Goal: Leave review/rating: Leave review/rating

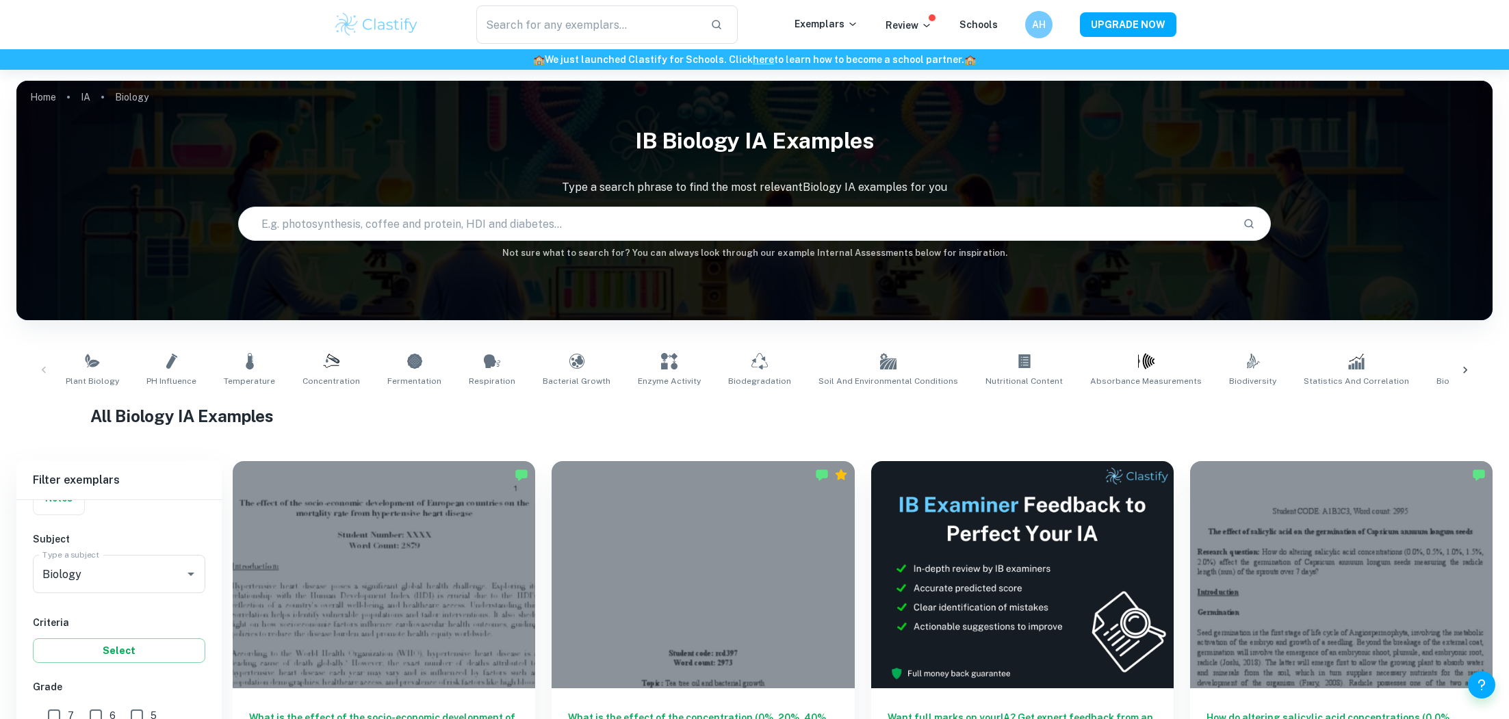
scroll to position [202, 0]
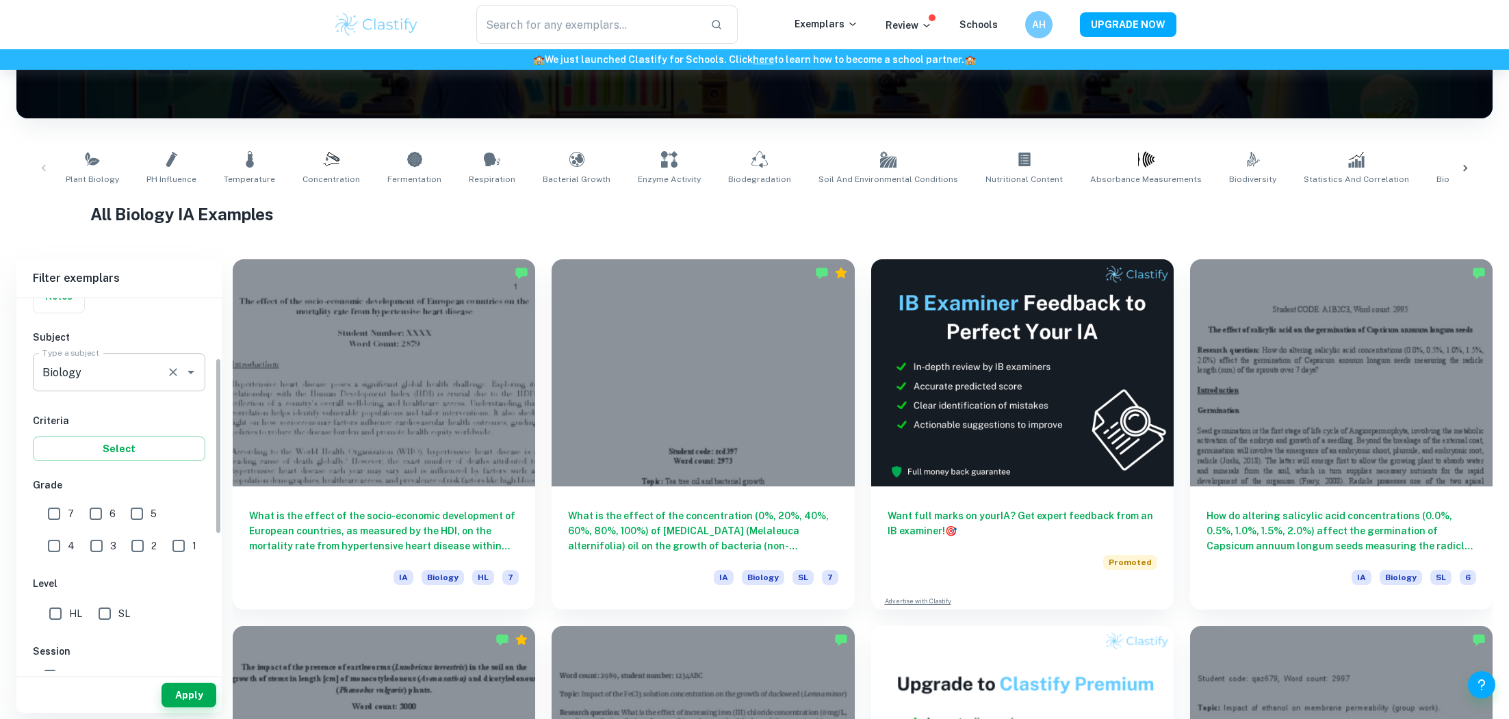
click at [152, 366] on input "Biology" at bounding box center [100, 372] width 122 height 26
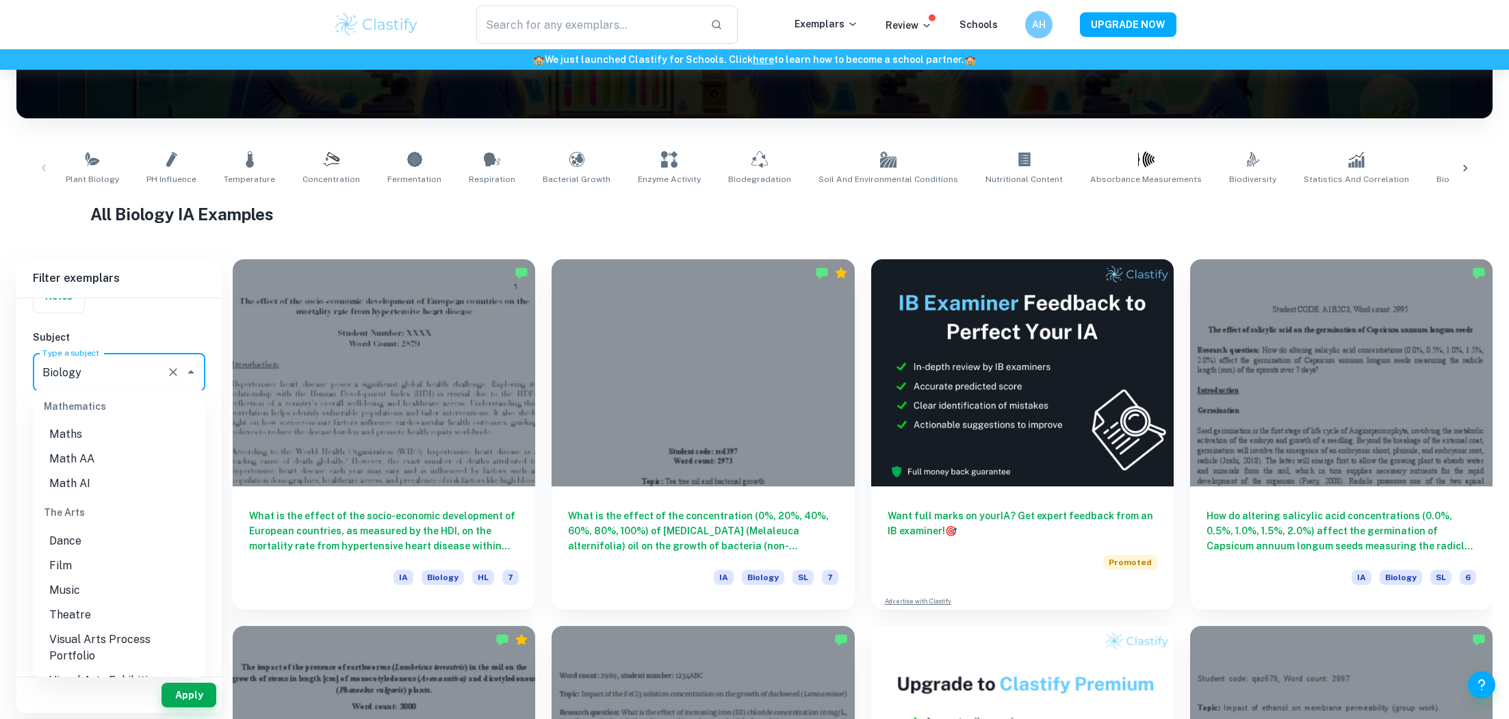
scroll to position [1945, 0]
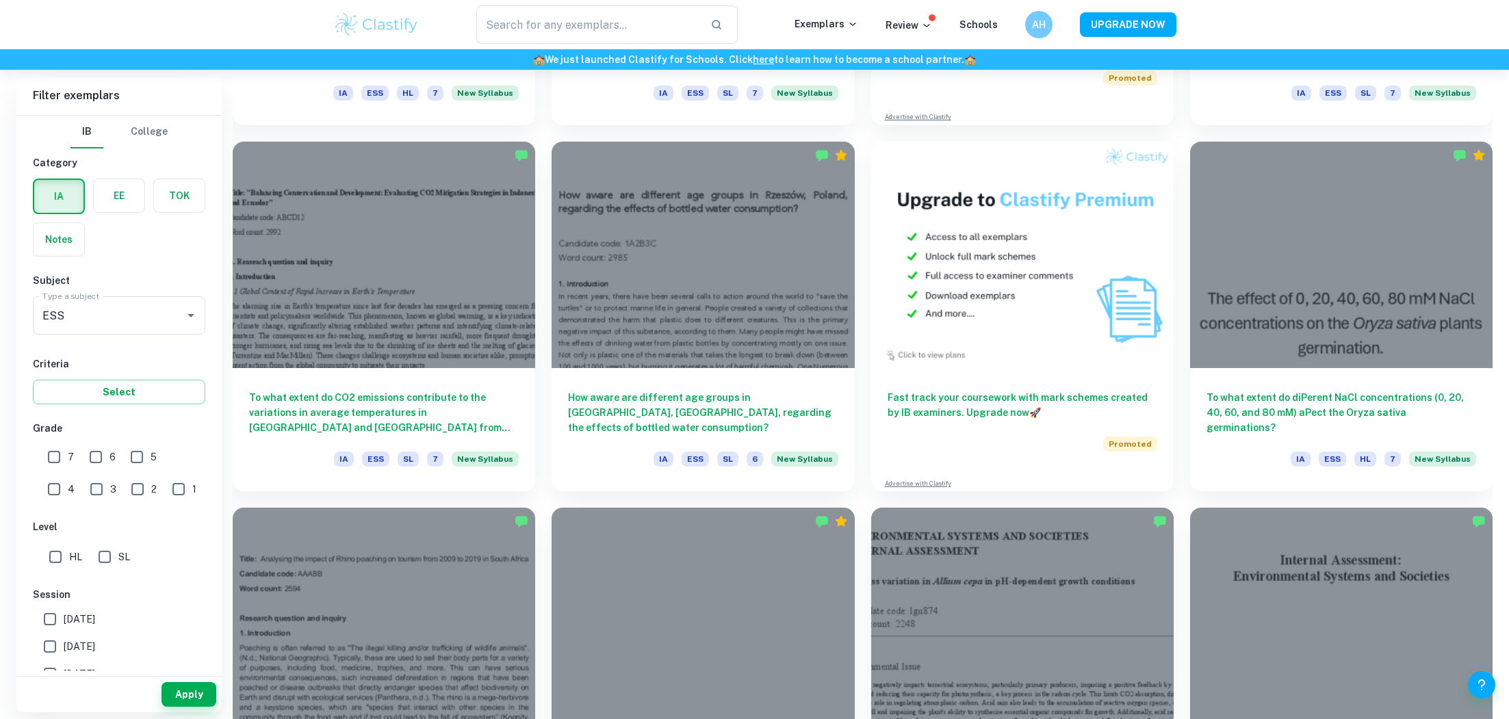
scroll to position [737, 0]
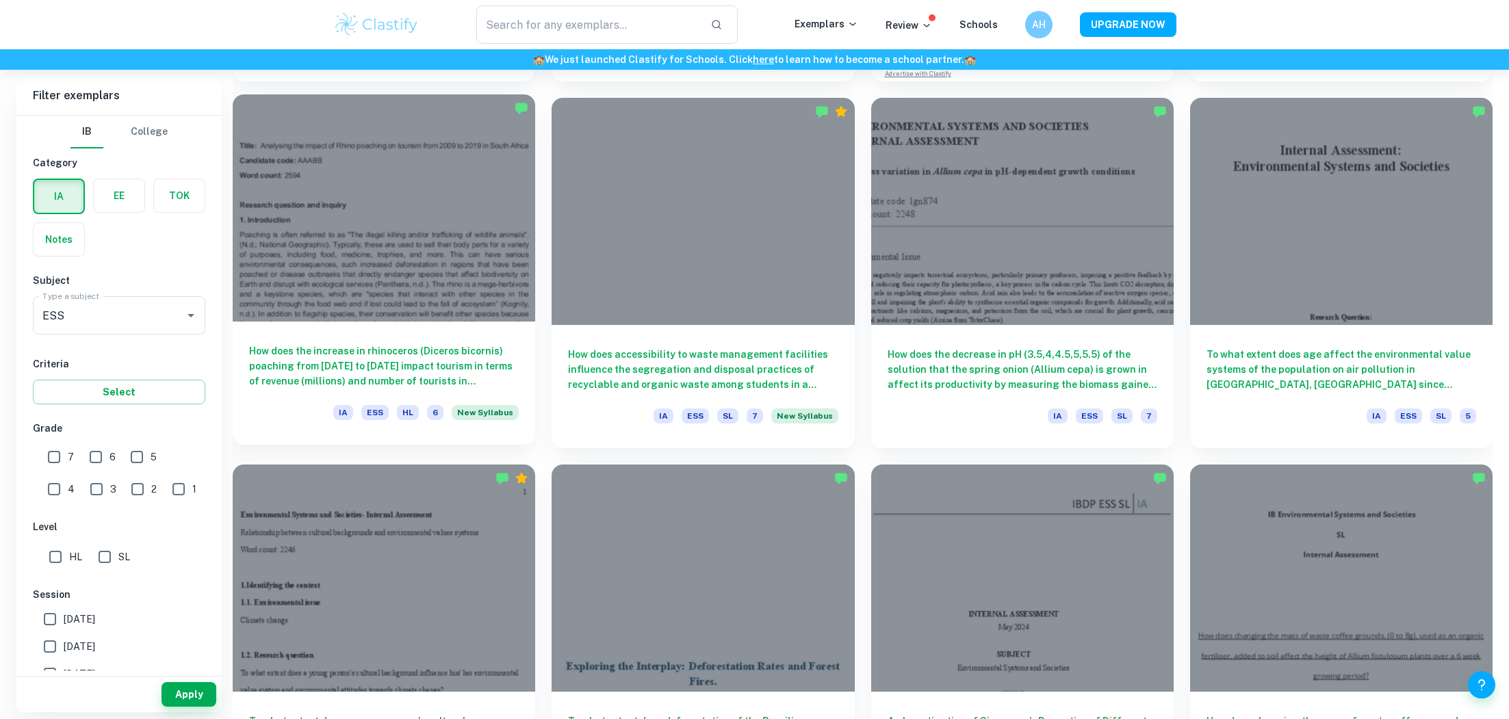
scroll to position [1322, 0]
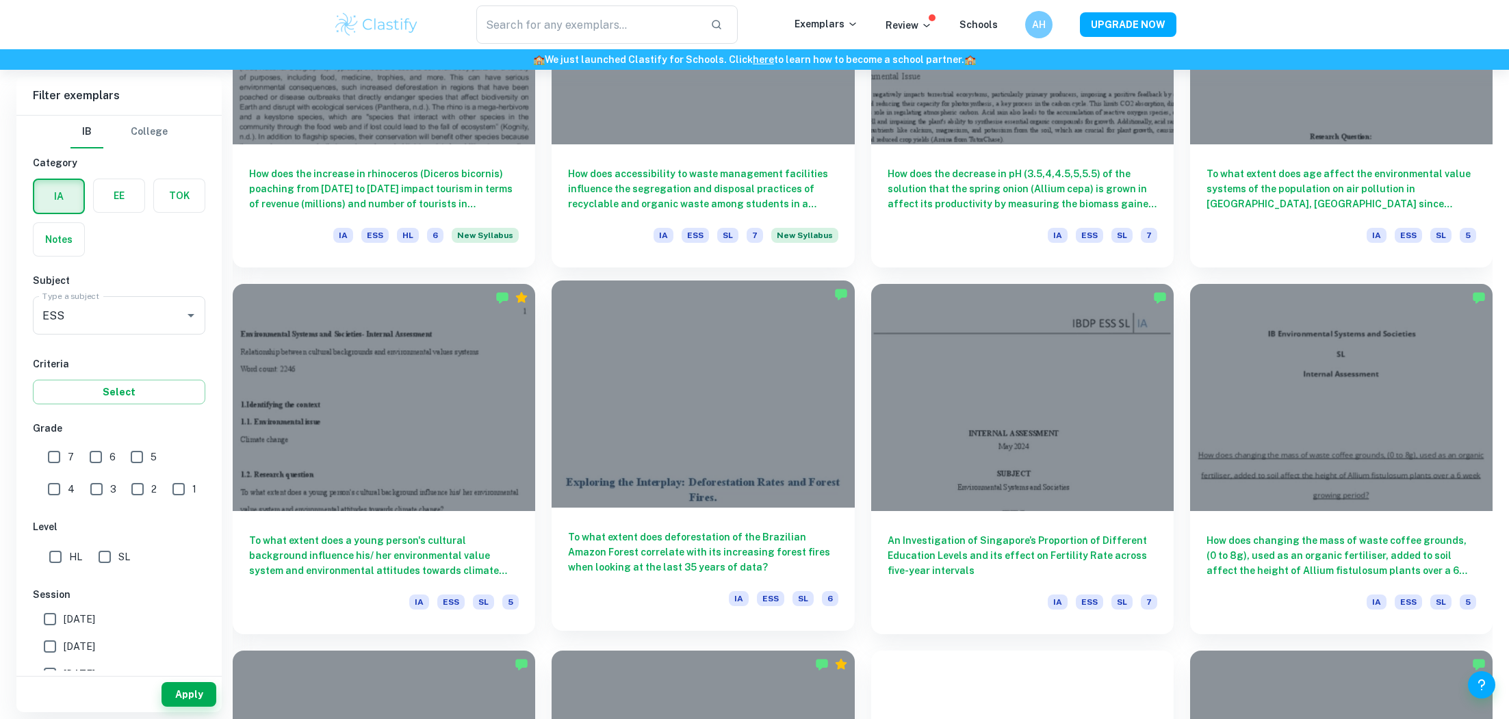
click at [619, 486] on div at bounding box center [703, 394] width 302 height 227
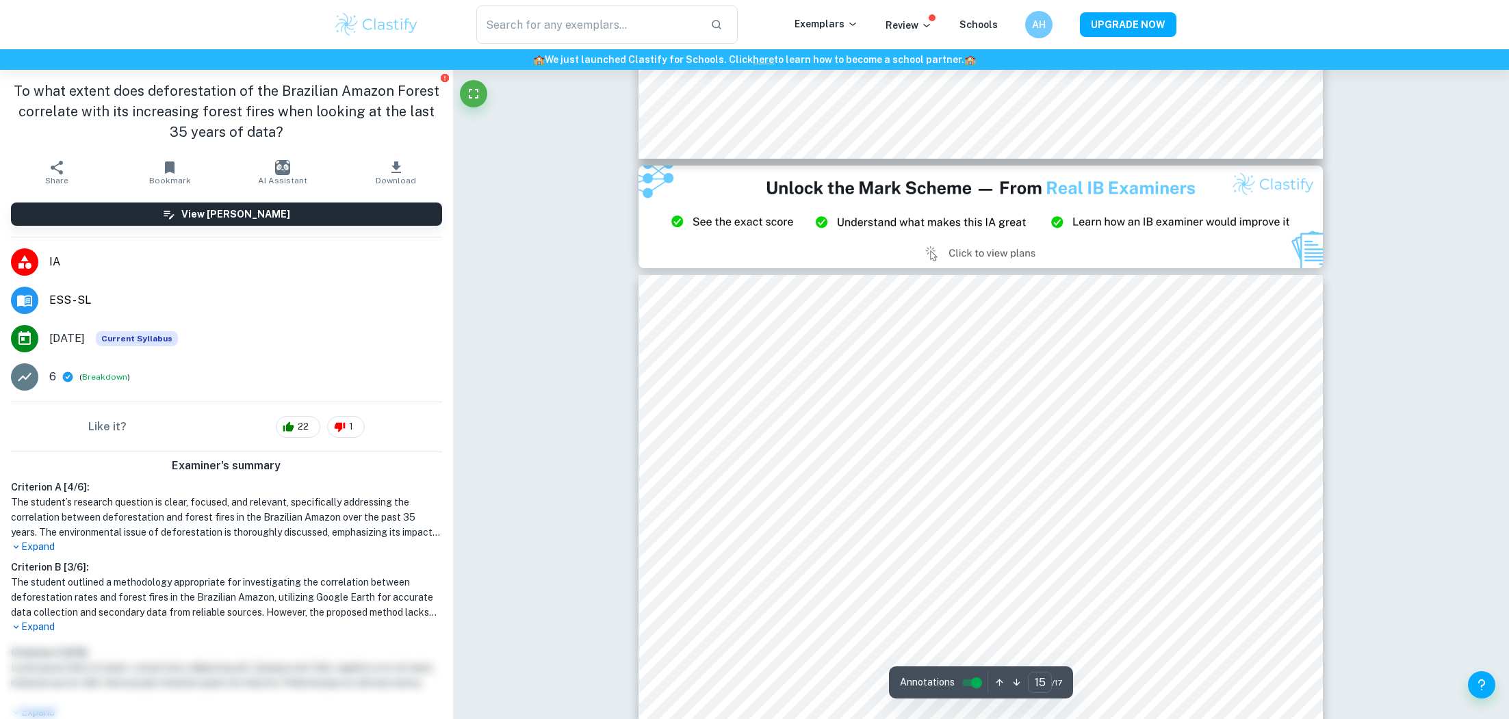
scroll to position [13877, 0]
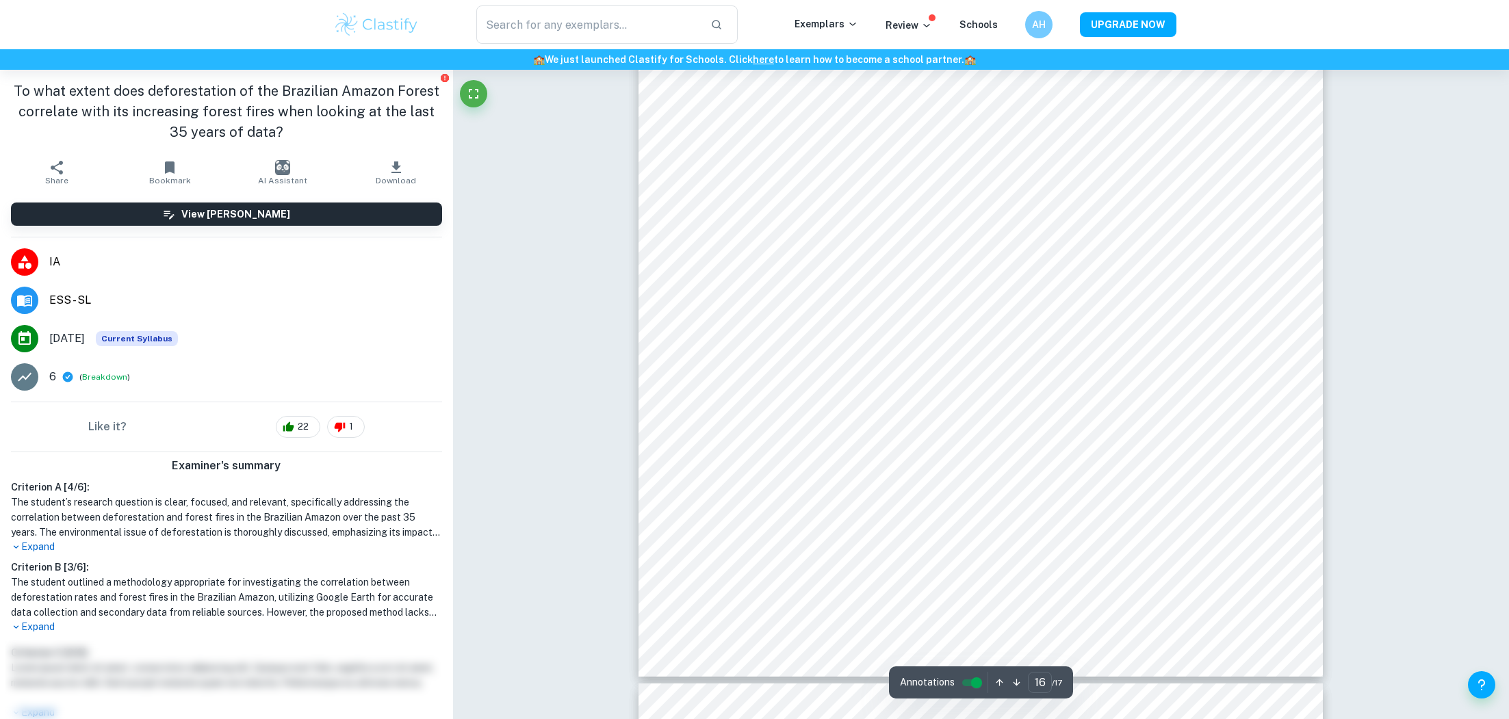
type input "17"
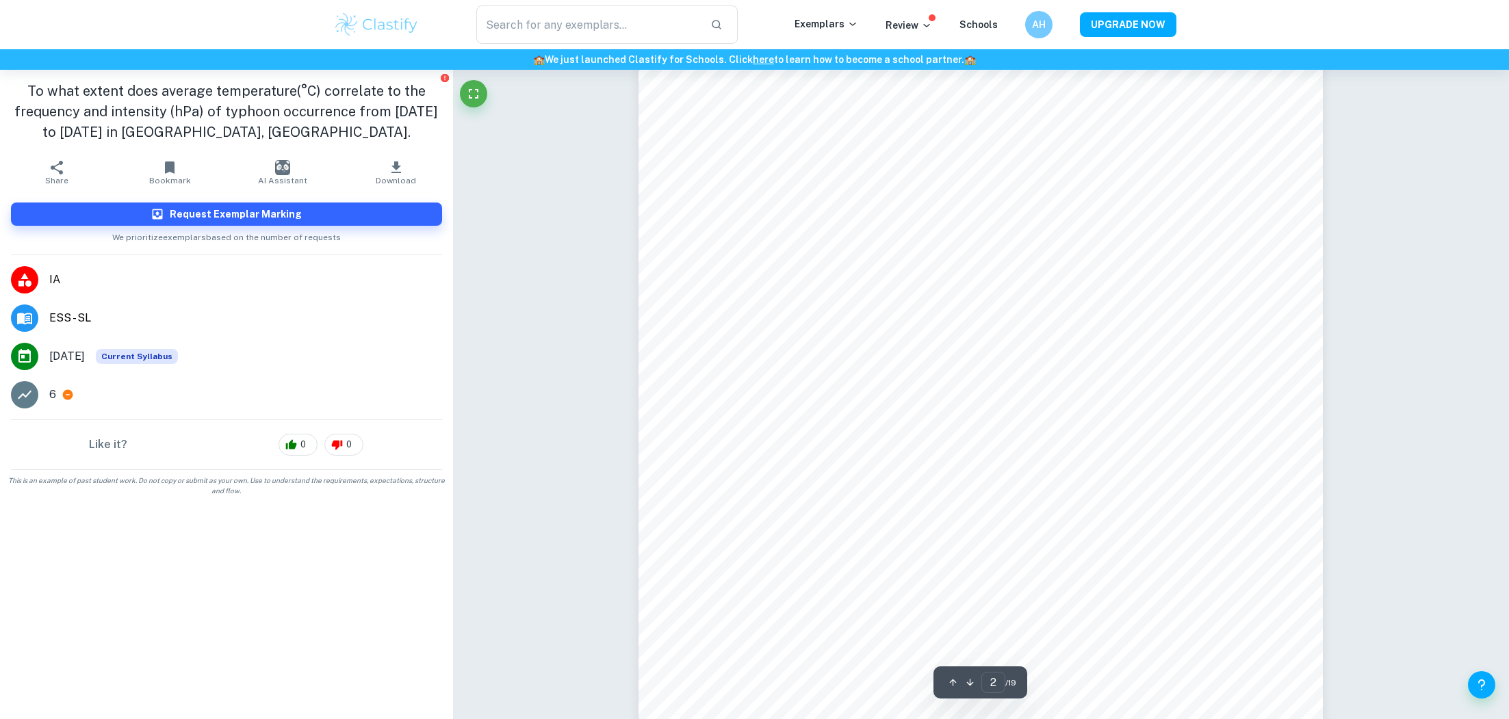
scroll to position [1100, 0]
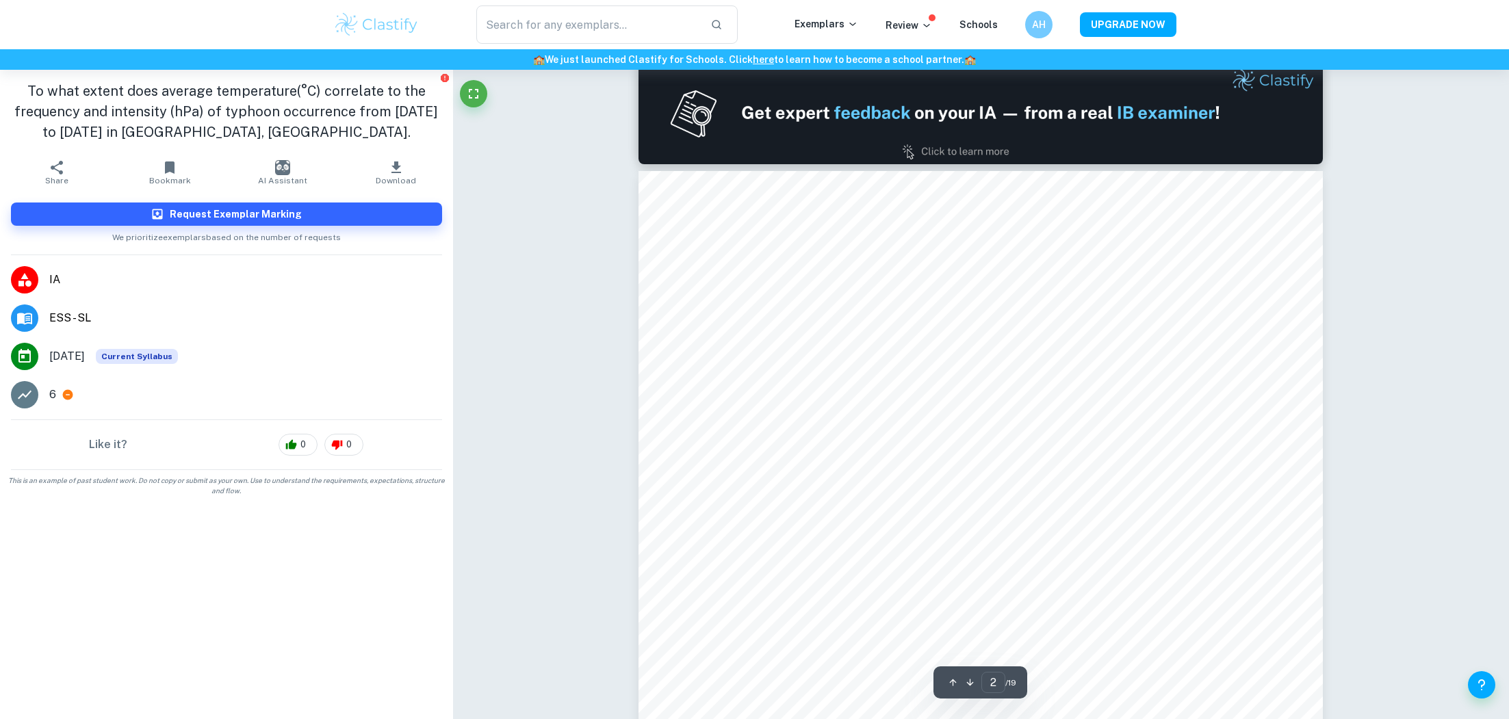
type input "1"
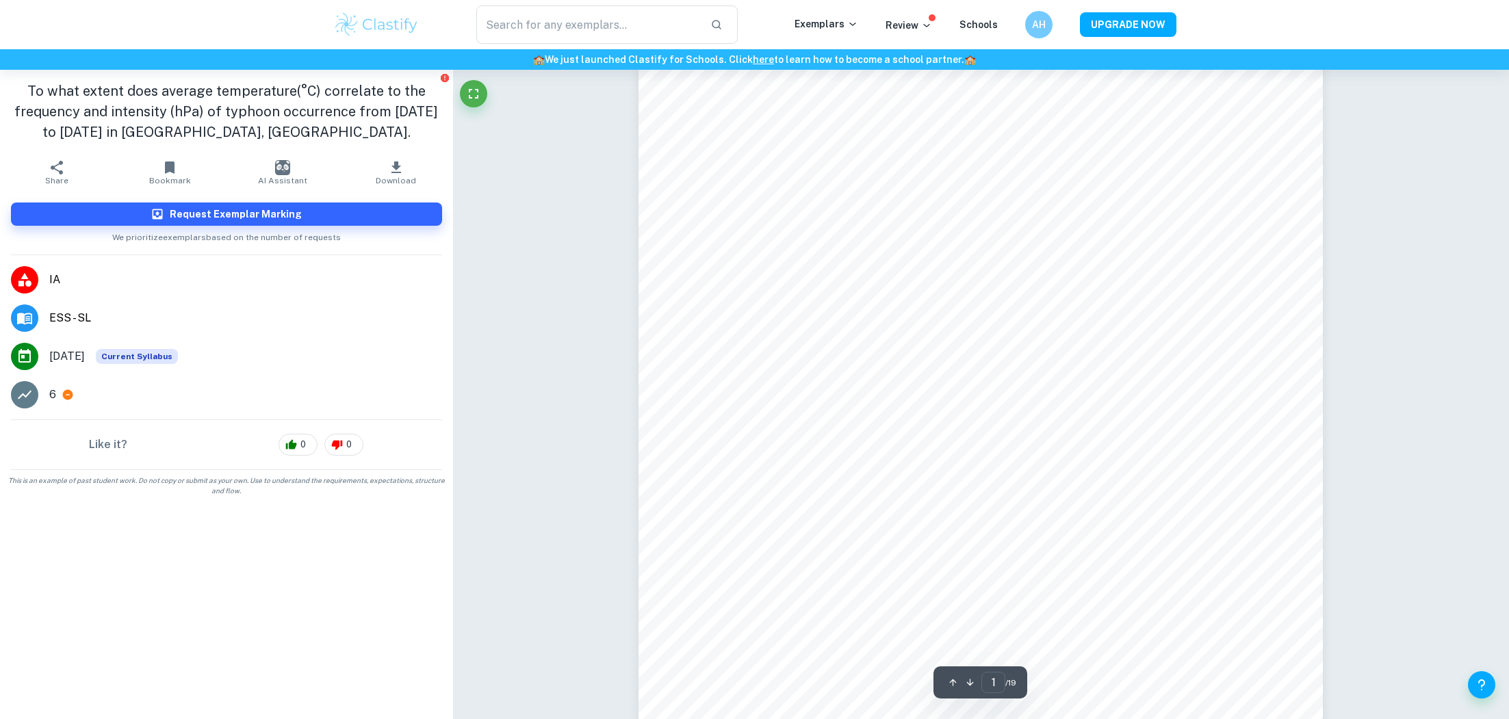
scroll to position [0, 0]
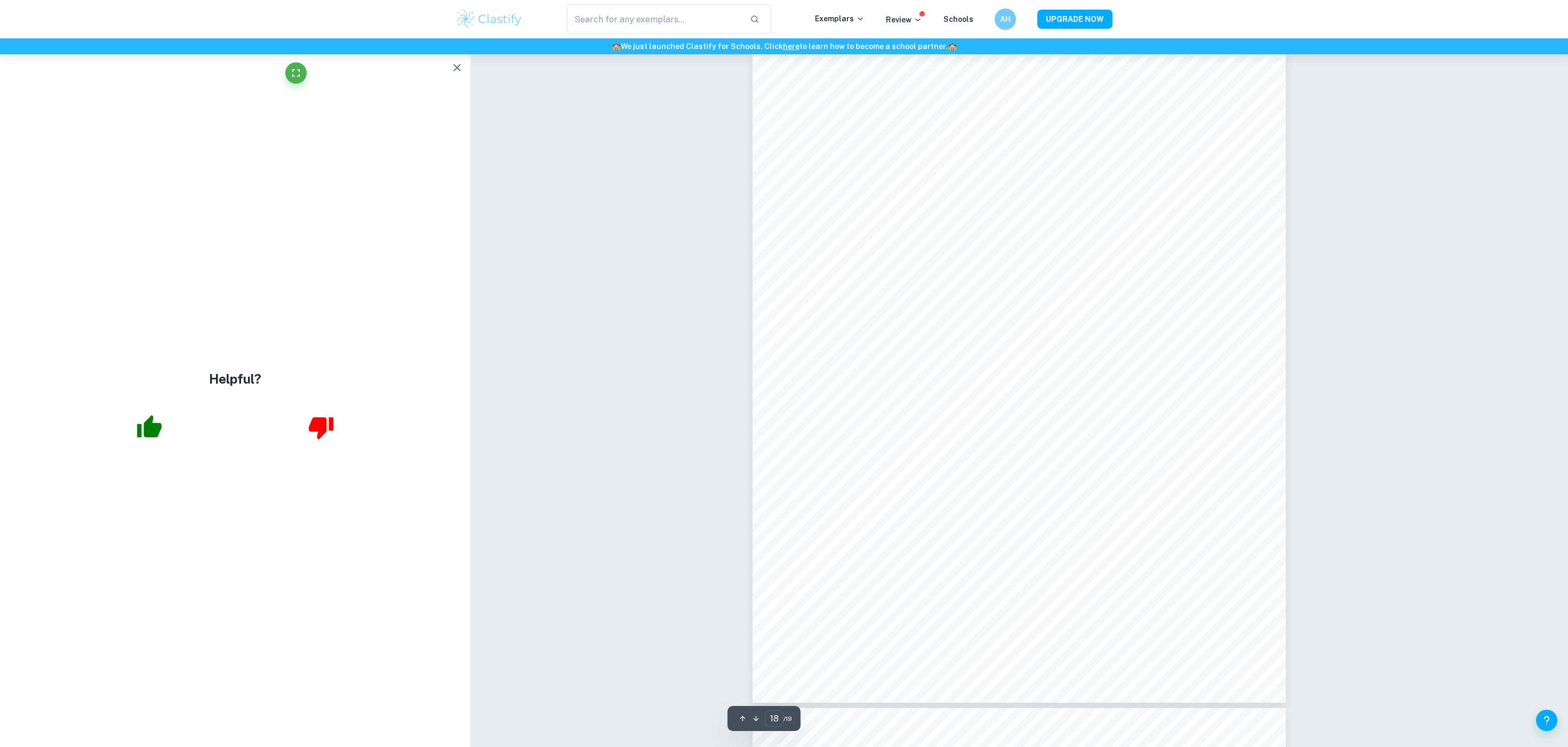
scroll to position [12175, 0]
type input "19"
